Goal: Information Seeking & Learning: Learn about a topic

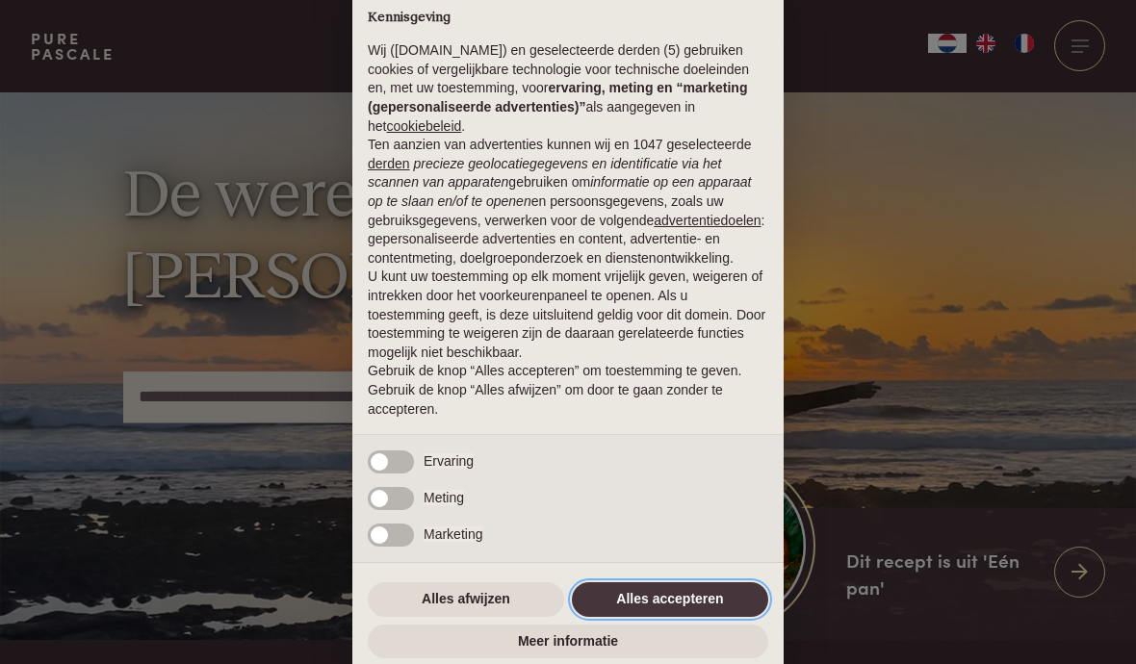
click at [684, 602] on button "Alles accepteren" at bounding box center [670, 599] width 196 height 35
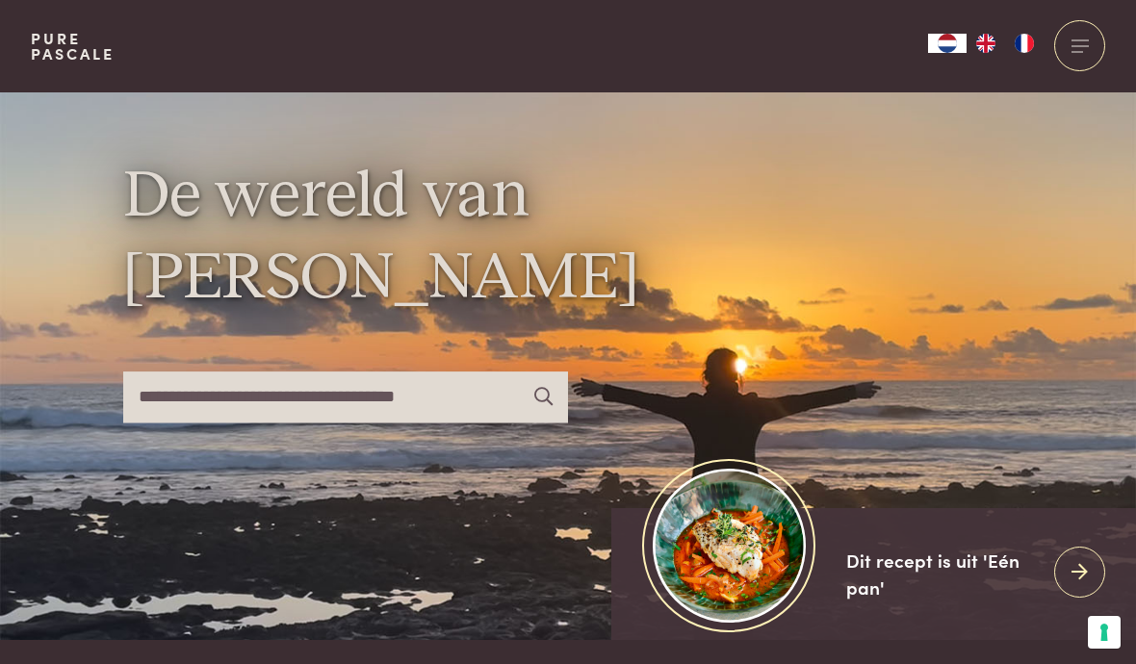
click at [1083, 46] on div at bounding box center [1079, 45] width 51 height 51
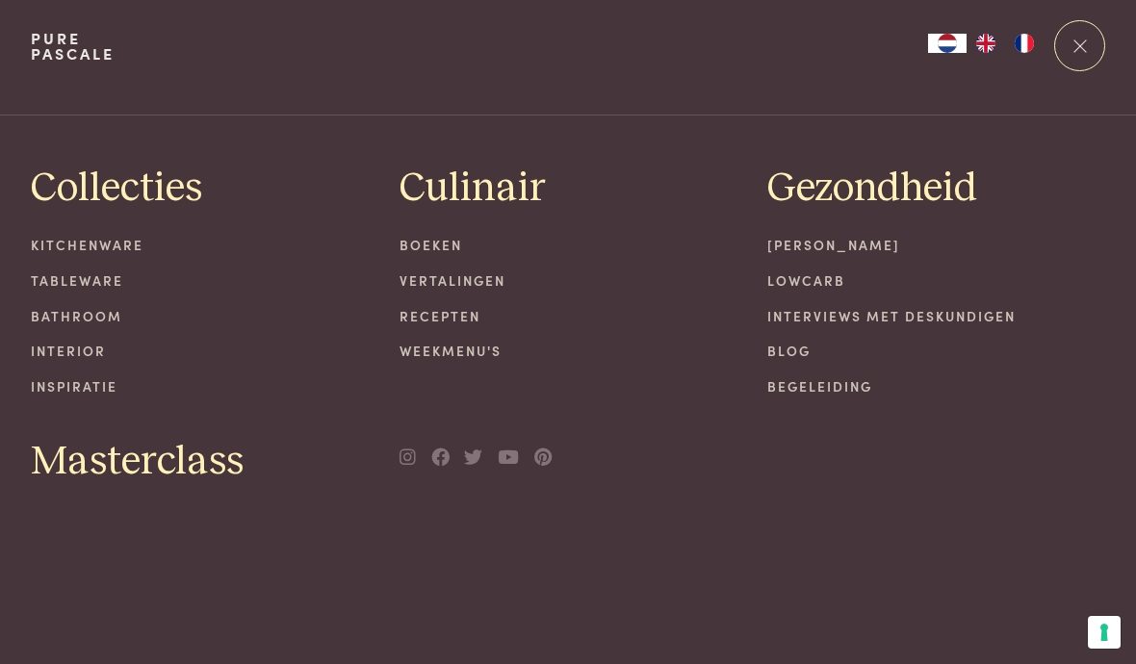
click at [465, 319] on link "Recepten" at bounding box center [569, 316] width 338 height 20
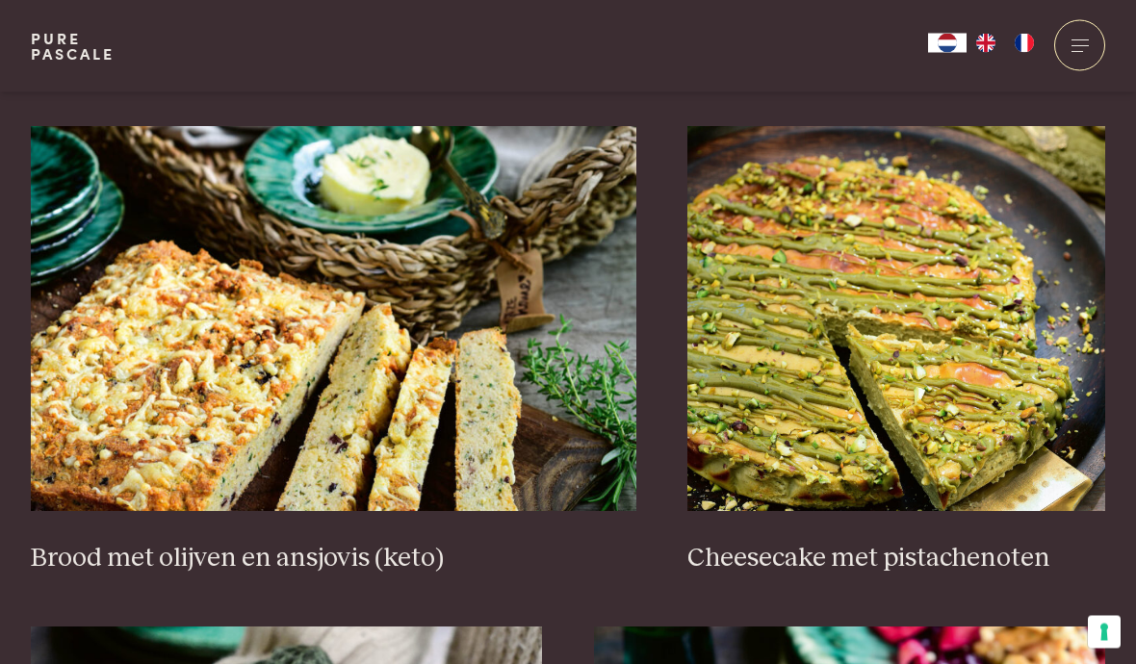
scroll to position [1737, 0]
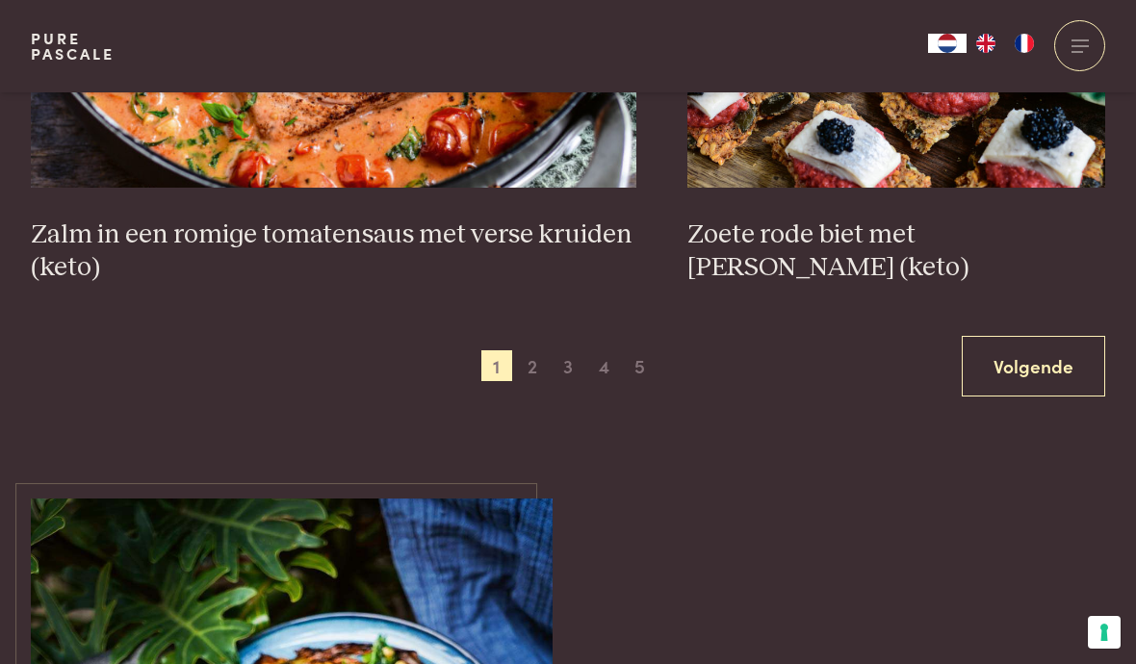
click at [1030, 354] on link "Volgende" at bounding box center [1033, 366] width 143 height 61
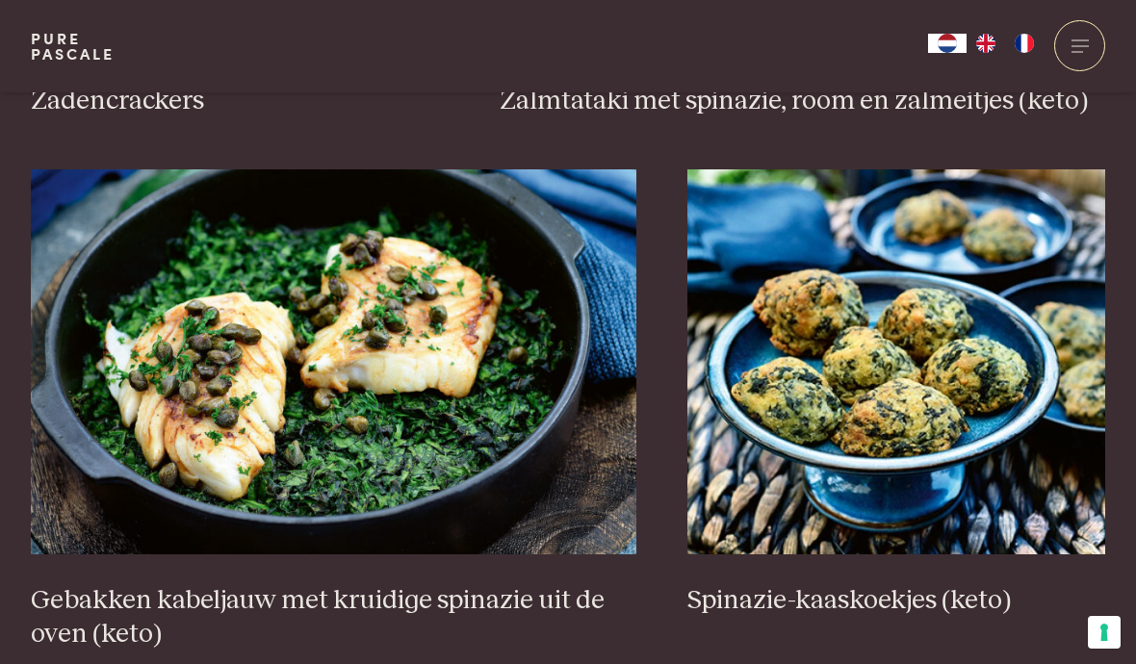
scroll to position [3256, 0]
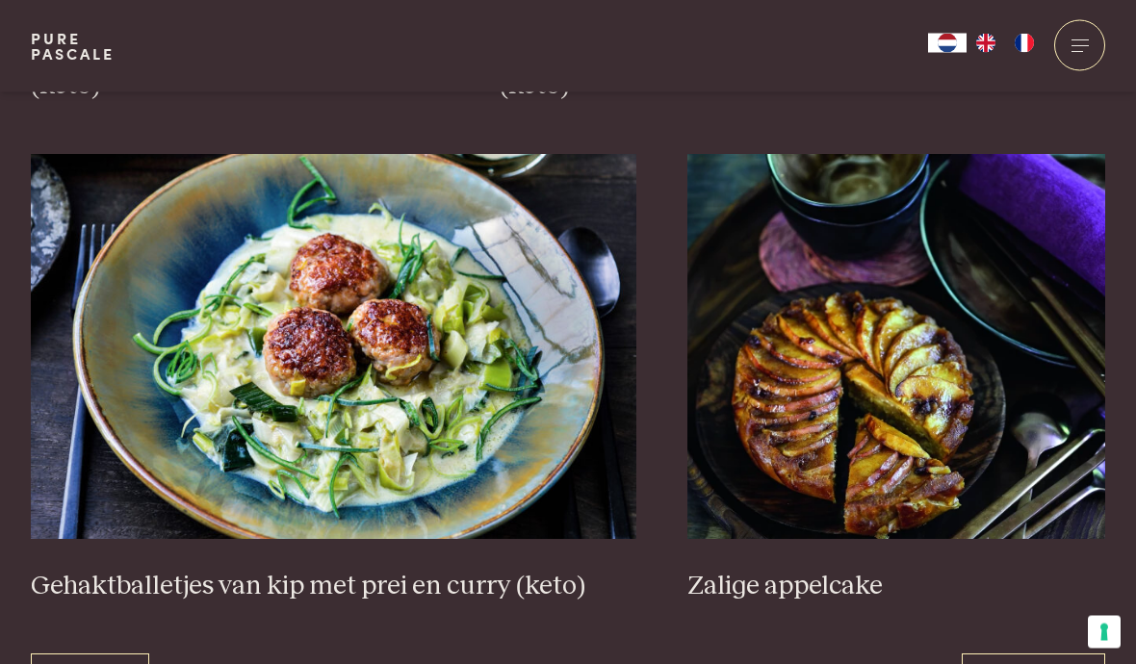
scroll to position [3363, 0]
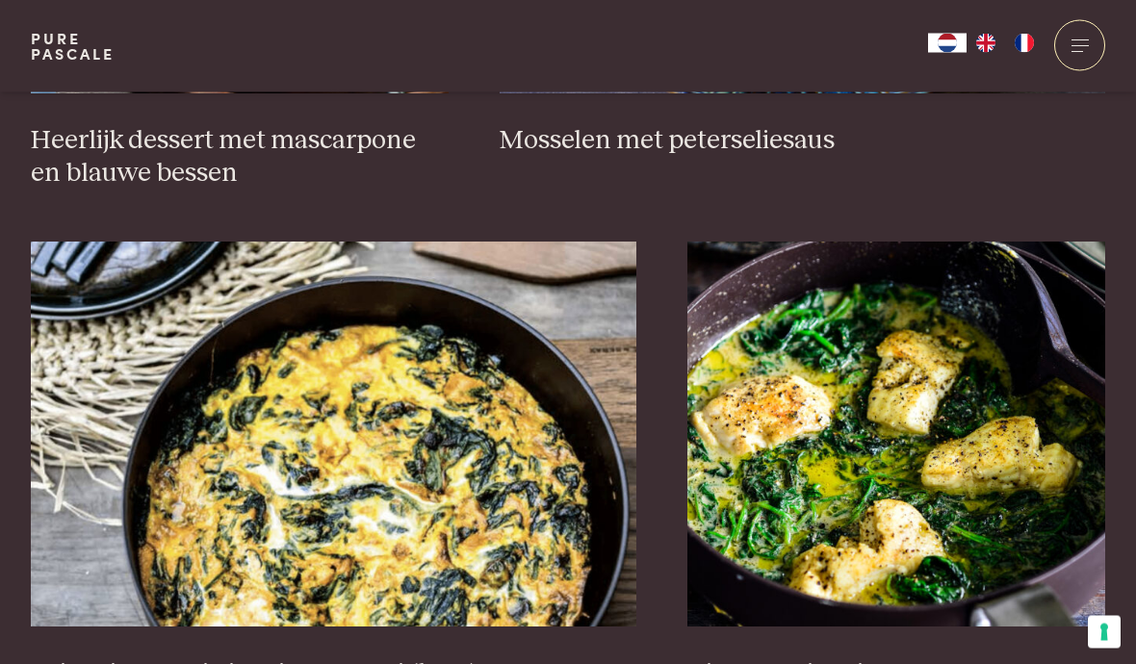
scroll to position [1644, 0]
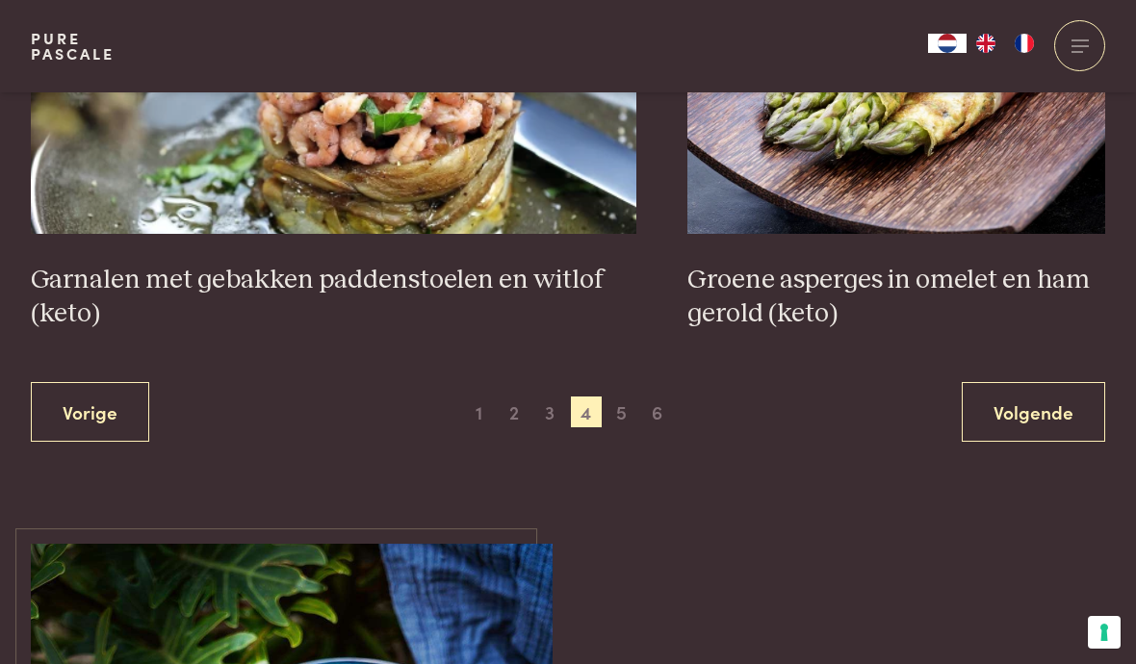
click at [1047, 404] on link "Volgende" at bounding box center [1033, 412] width 143 height 61
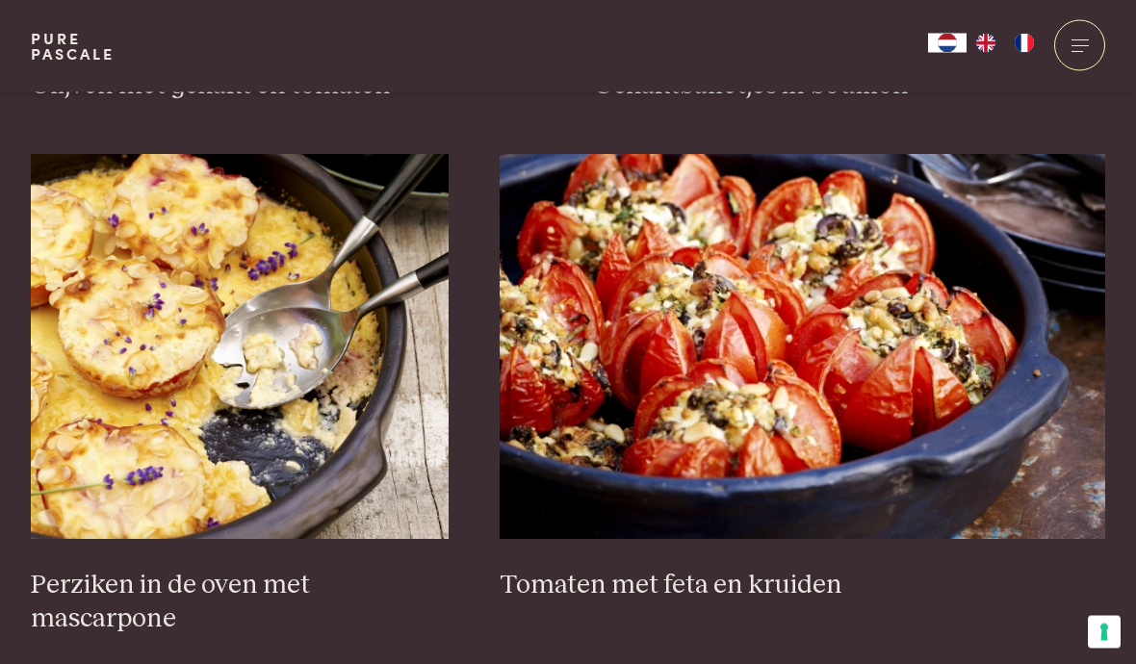
scroll to position [2764, 0]
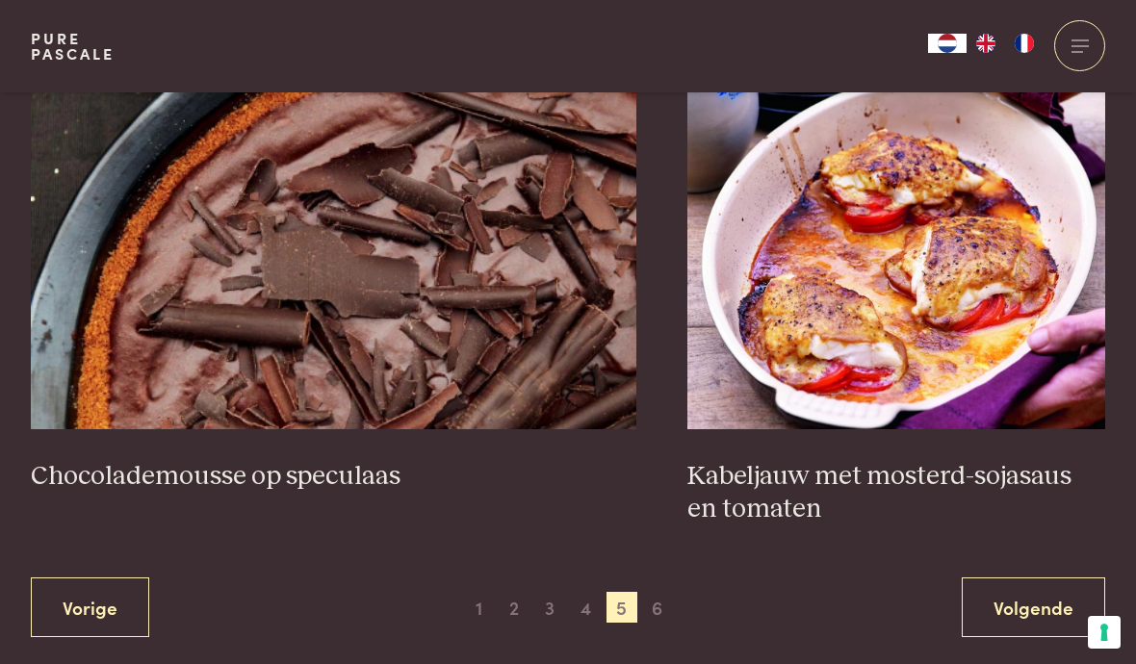
click at [1035, 606] on link "Volgende" at bounding box center [1033, 608] width 143 height 61
